Goal: Find specific page/section

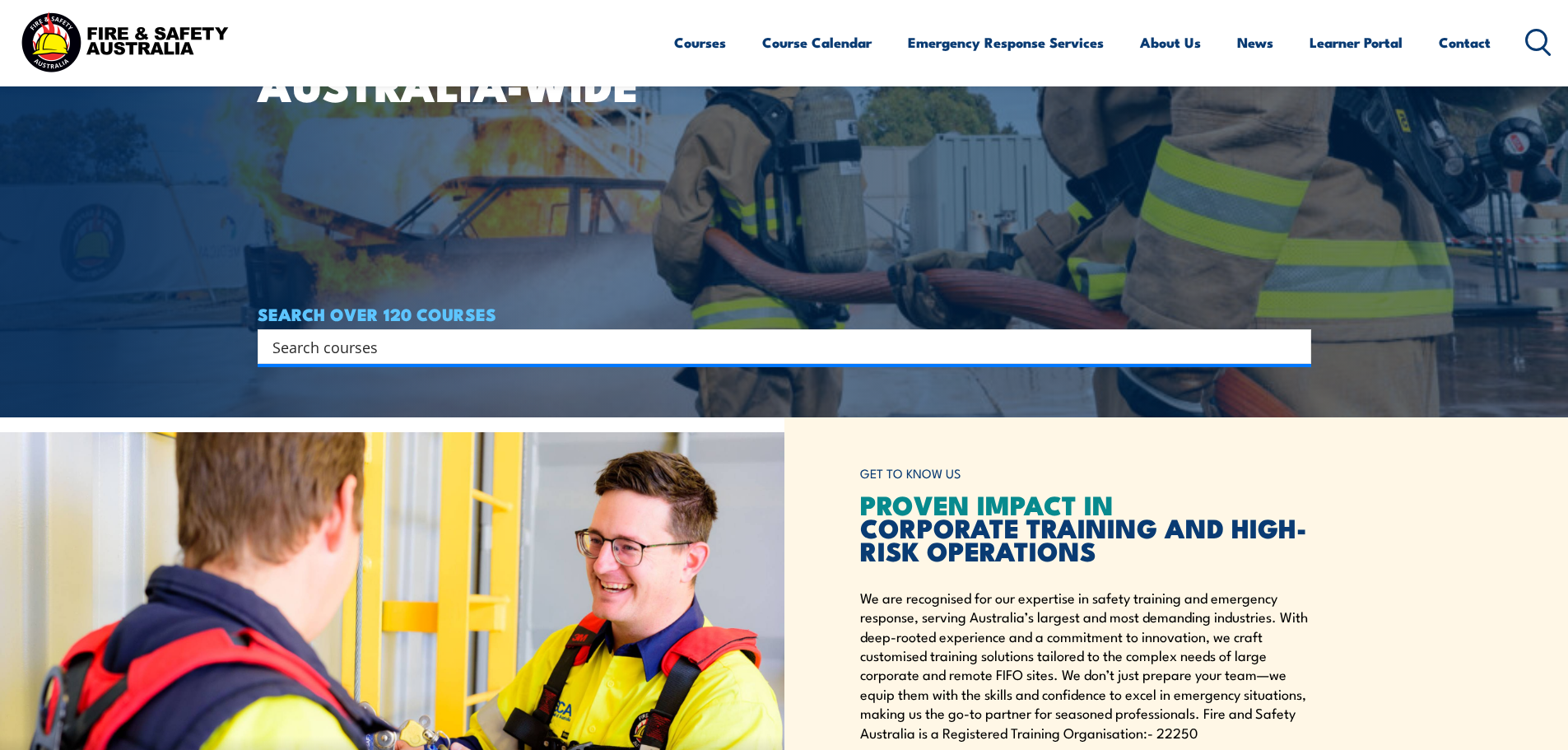
scroll to position [329, 0]
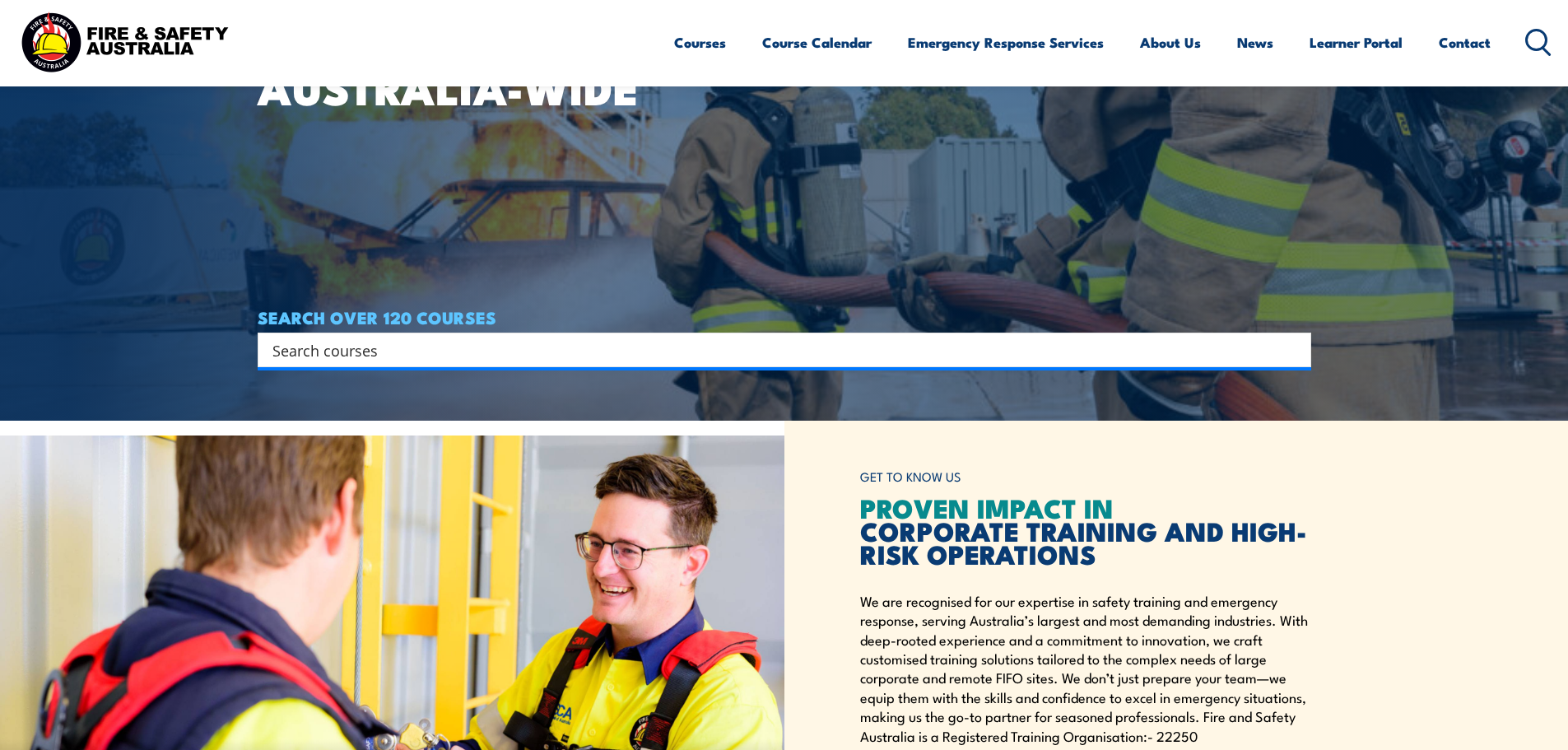
click at [1528, 36] on icon at bounding box center [1538, 42] width 26 height 27
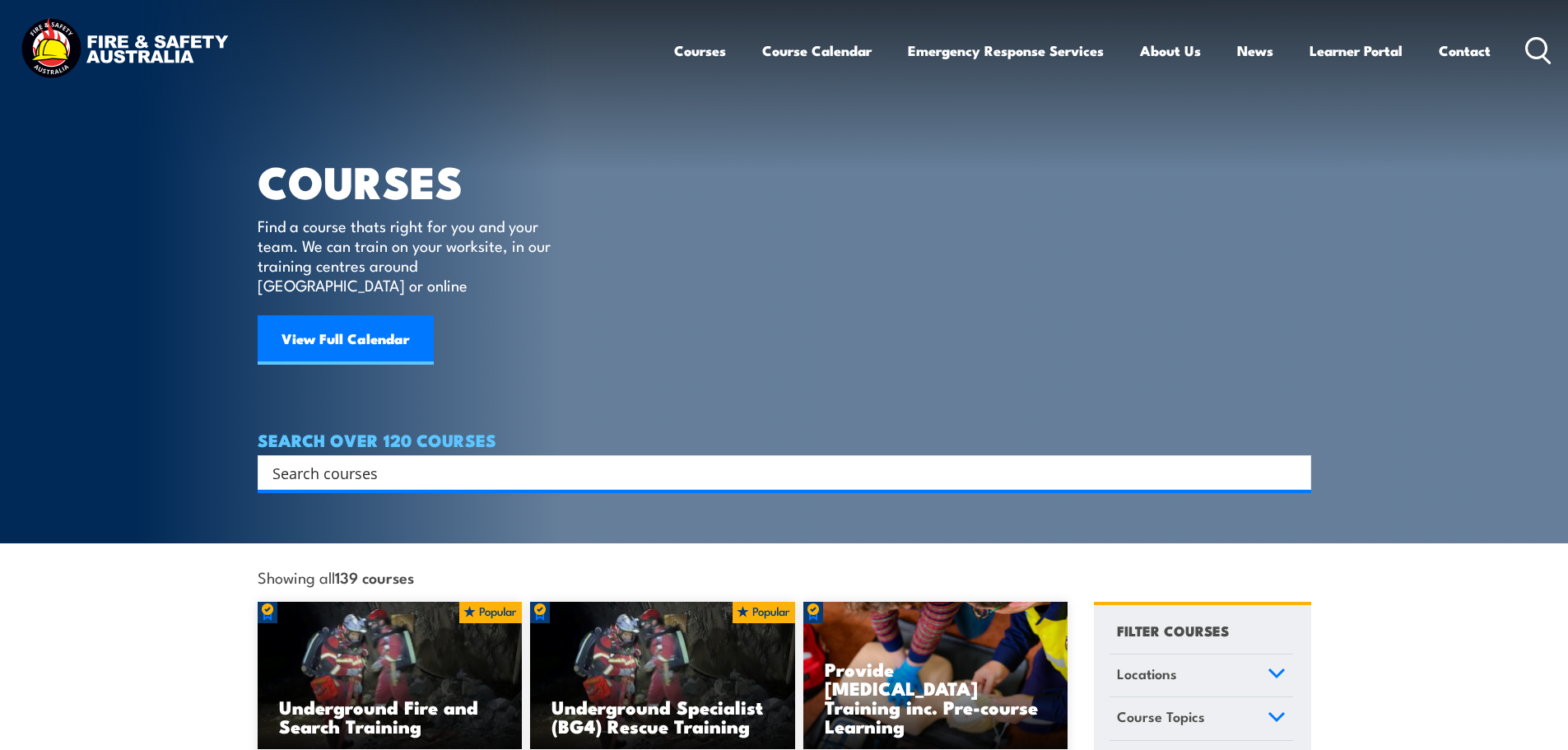
click at [584, 460] on input "Search input" at bounding box center [773, 473] width 1002 height 25
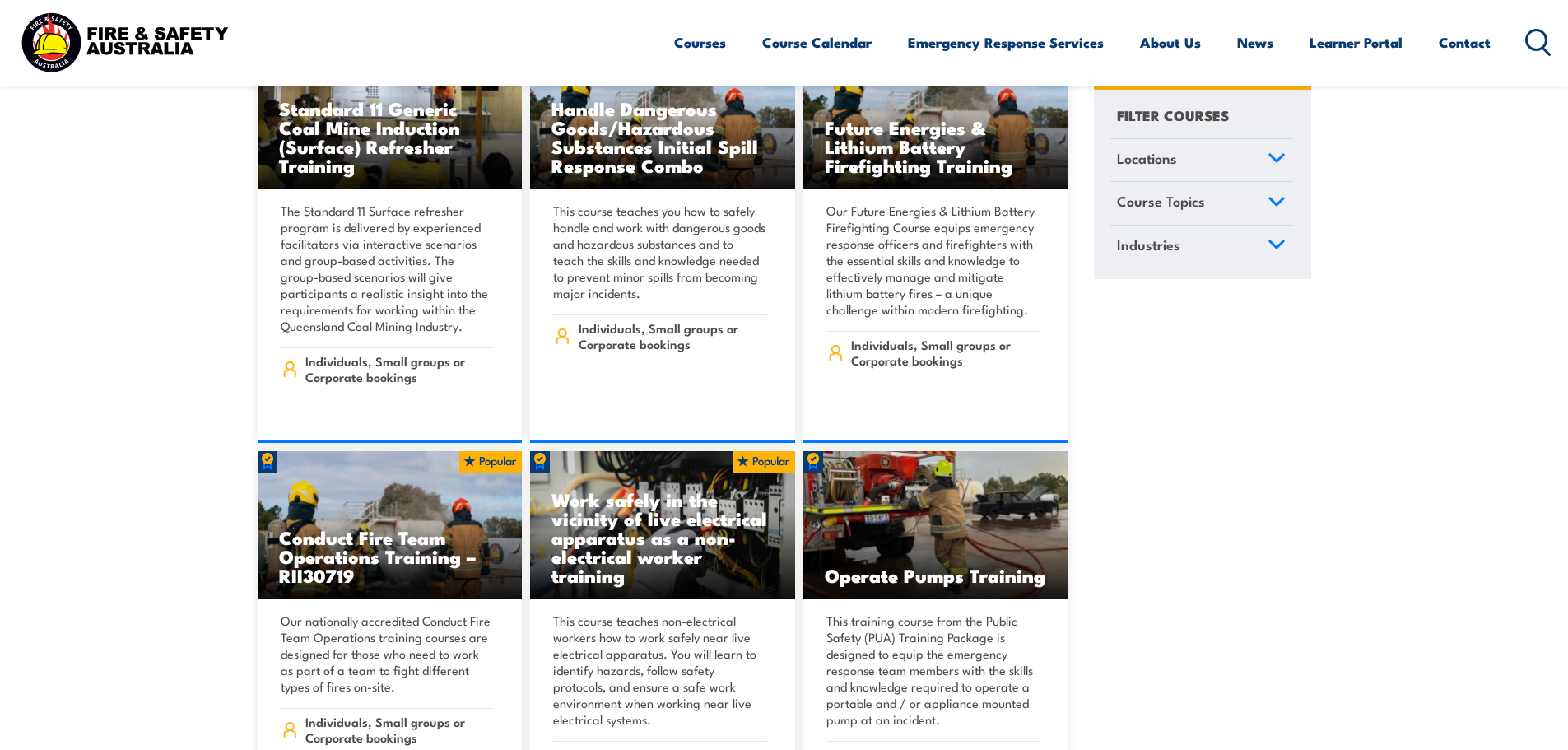
scroll to position [1976, 0]
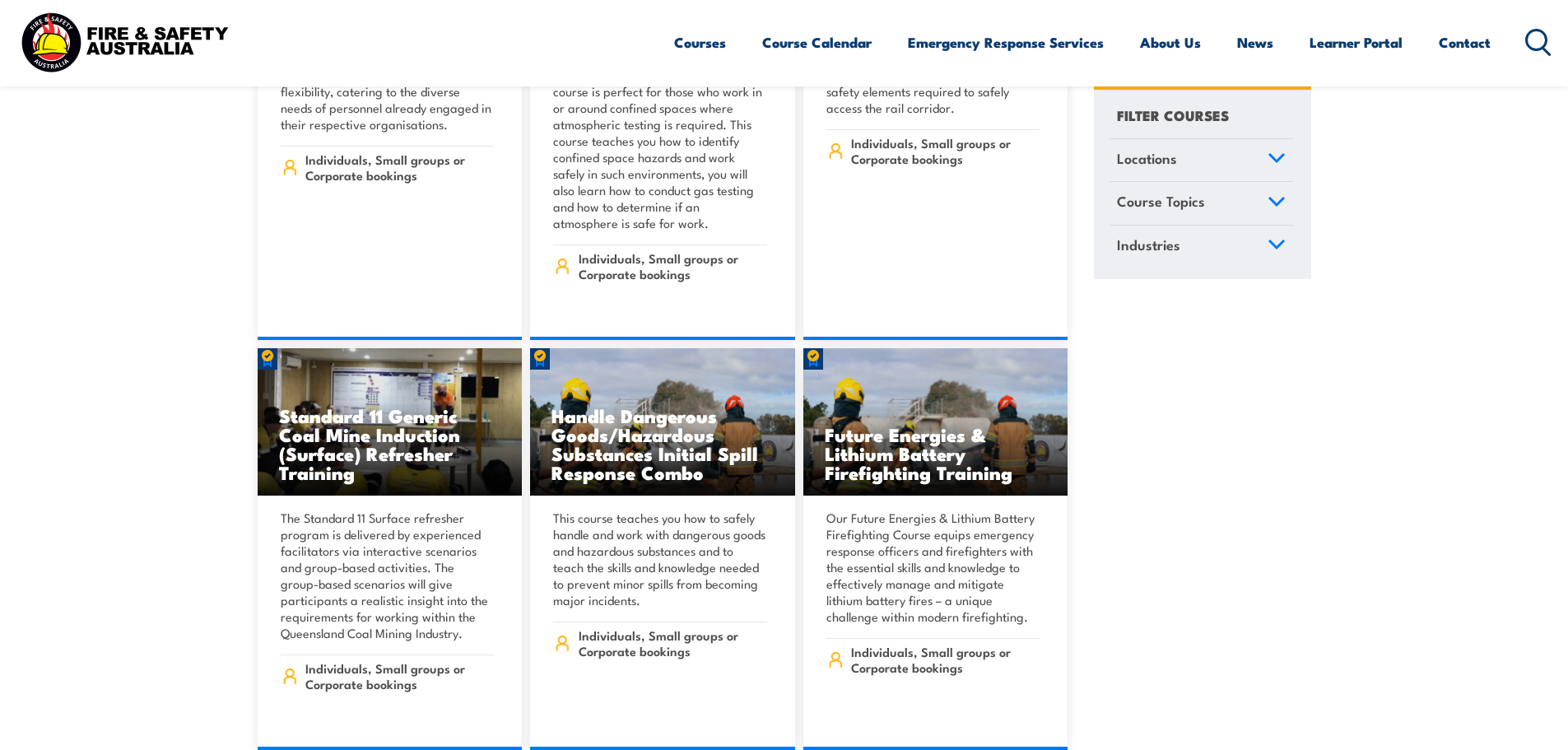
click at [1546, 38] on circle at bounding box center [1537, 40] width 20 height 20
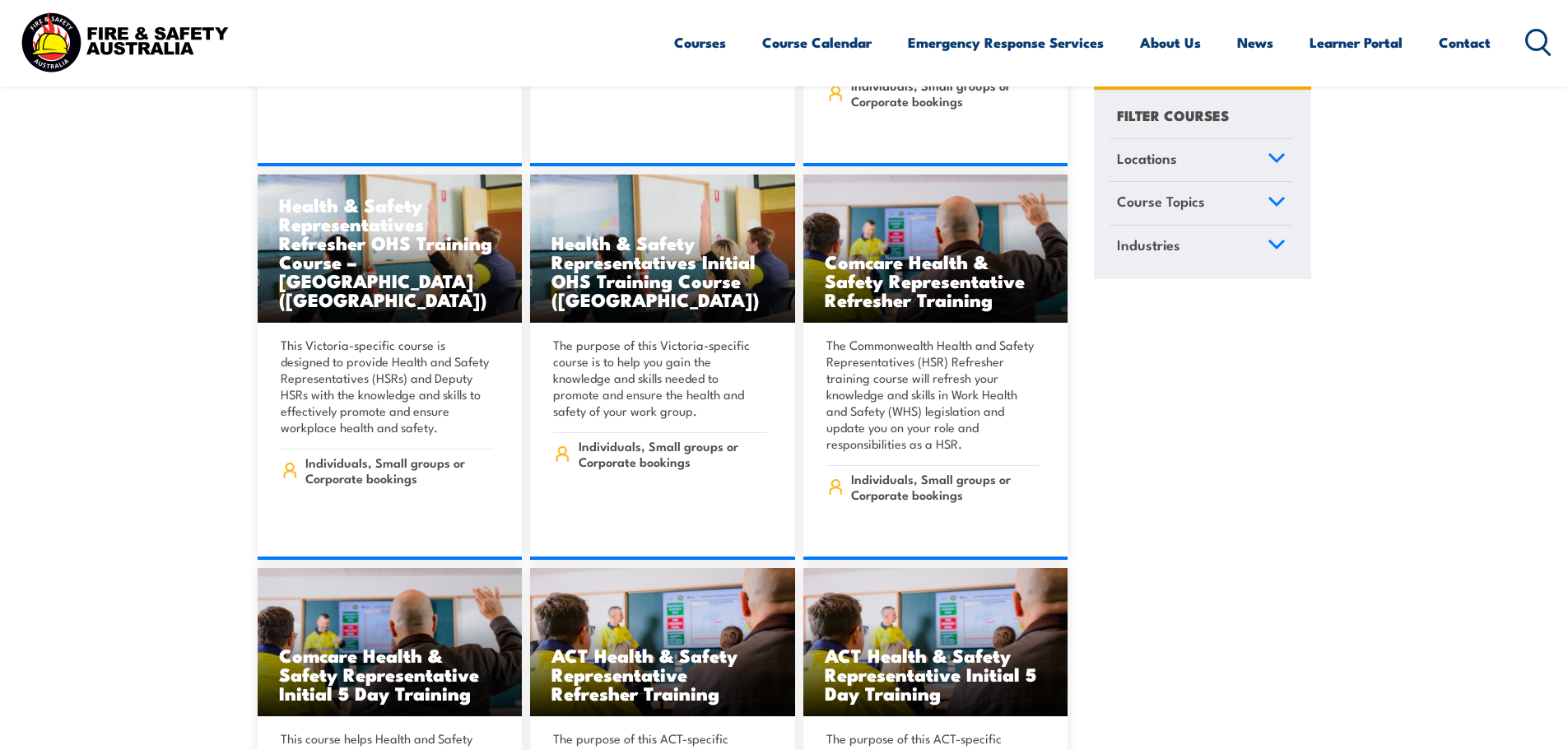
scroll to position [7410, 0]
